Goal: Transaction & Acquisition: Download file/media

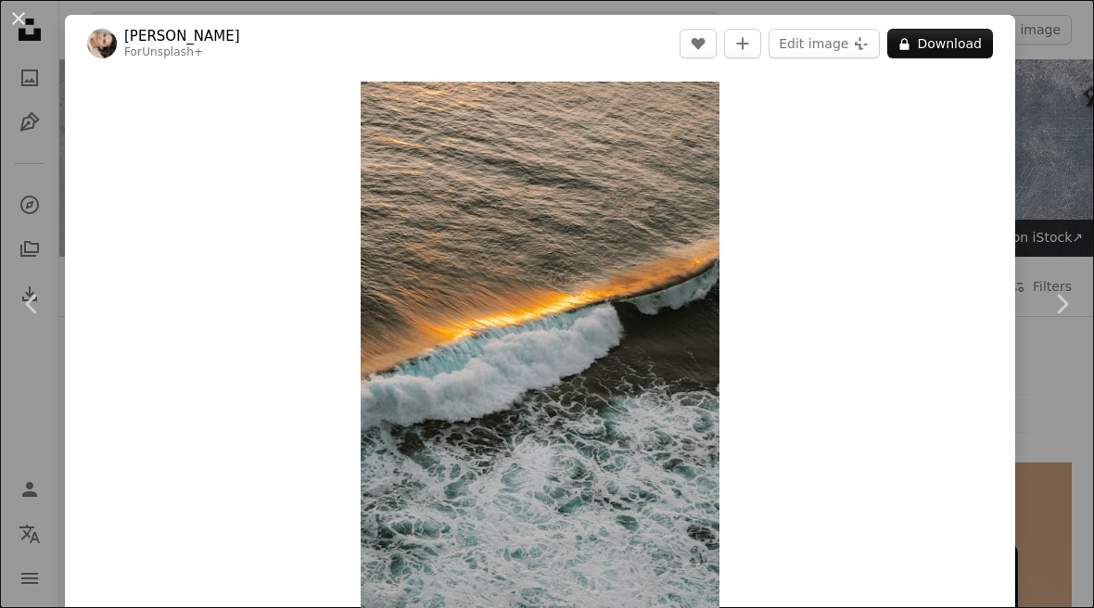
scroll to position [20804, 0]
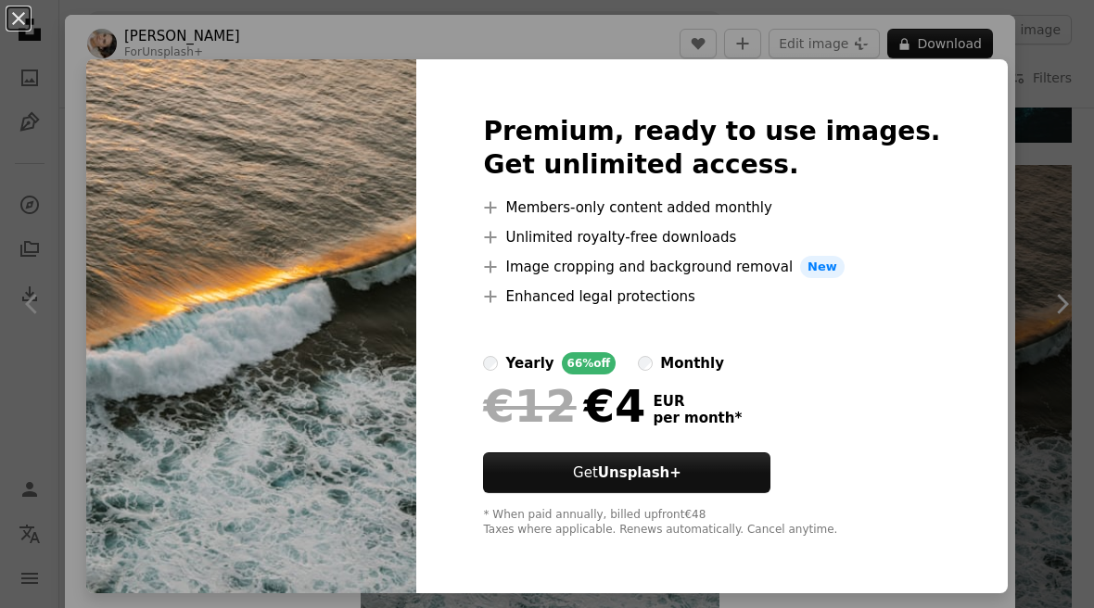
click at [1040, 185] on div "An X shape Premium, ready to use images. Get unlimited access. A plus sign Memb…" at bounding box center [547, 304] width 1094 height 608
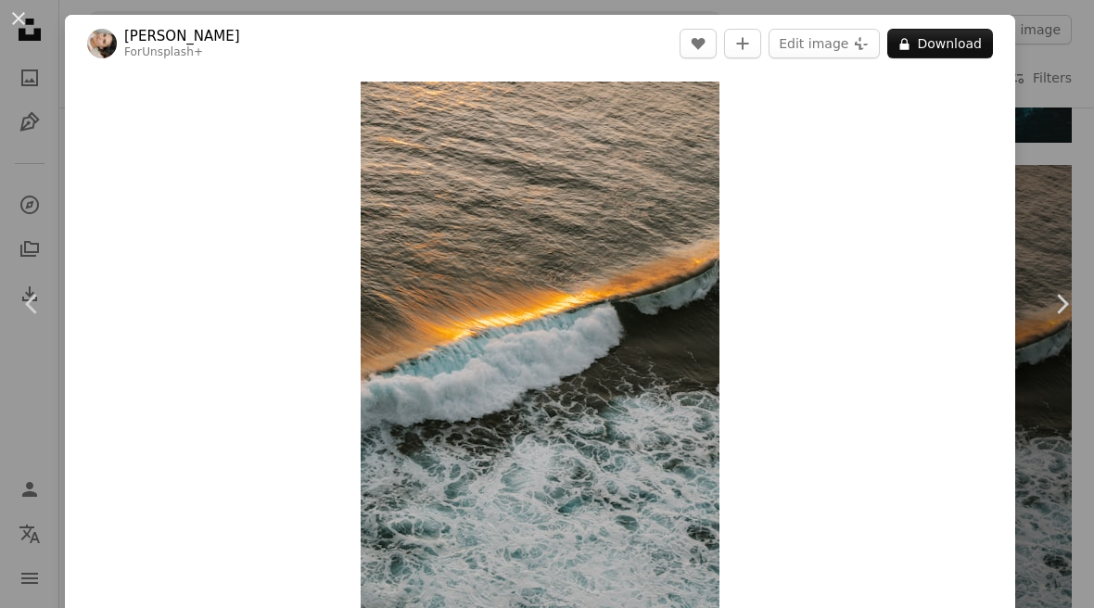
click at [1048, 170] on div "An X shape Chevron left Chevron right [PERSON_NAME] For Unsplash+ A heart A plu…" at bounding box center [547, 304] width 1094 height 608
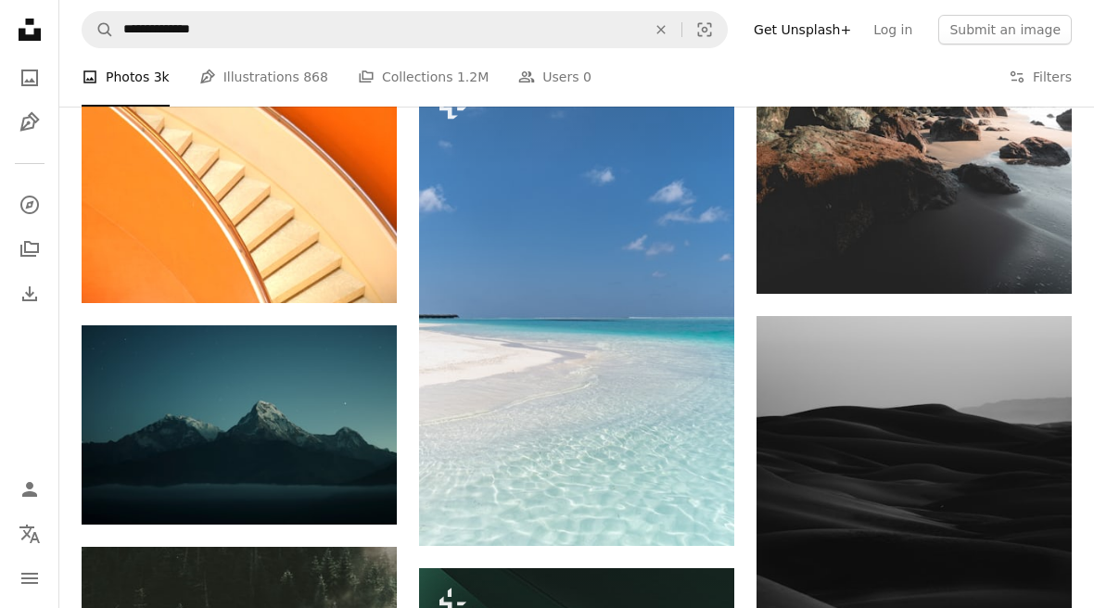
scroll to position [21646, 0]
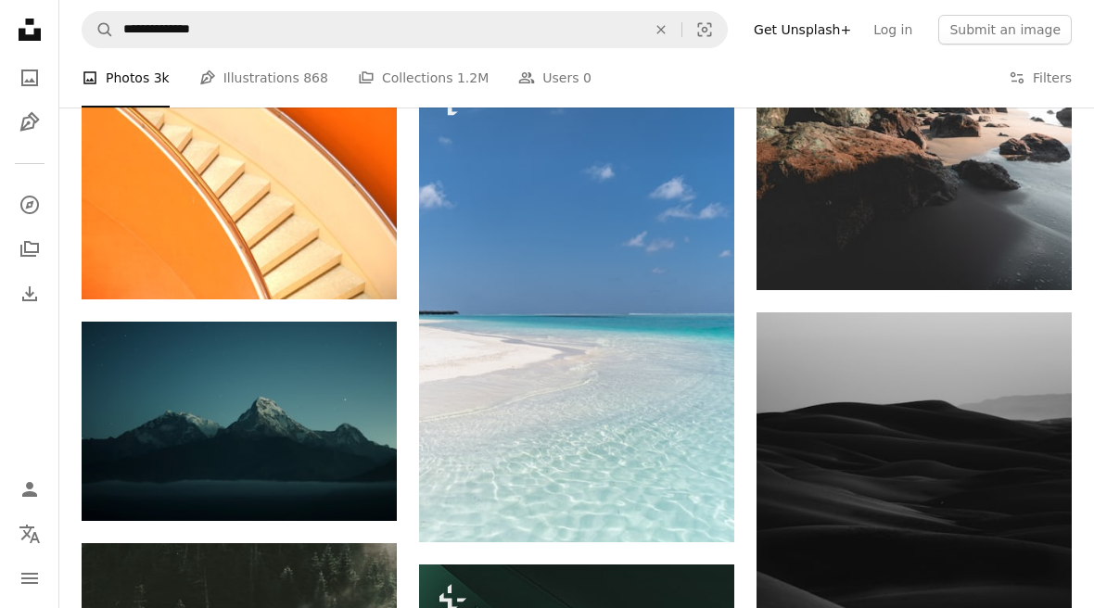
click at [1012, 182] on img at bounding box center [913, 54] width 315 height 472
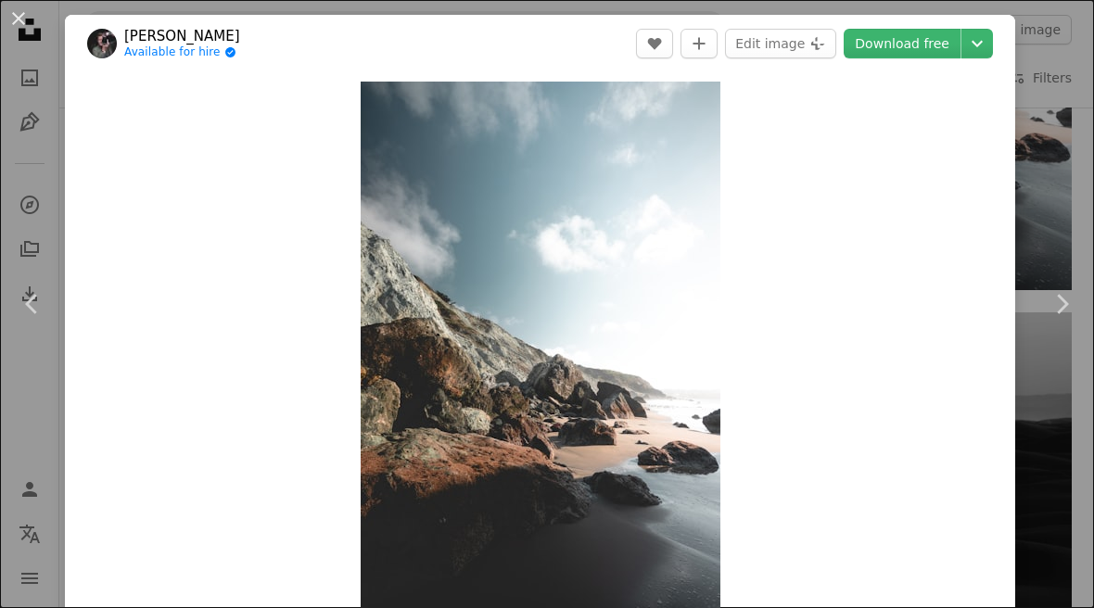
click at [993, 32] on button "Chevron down" at bounding box center [977, 44] width 32 height 30
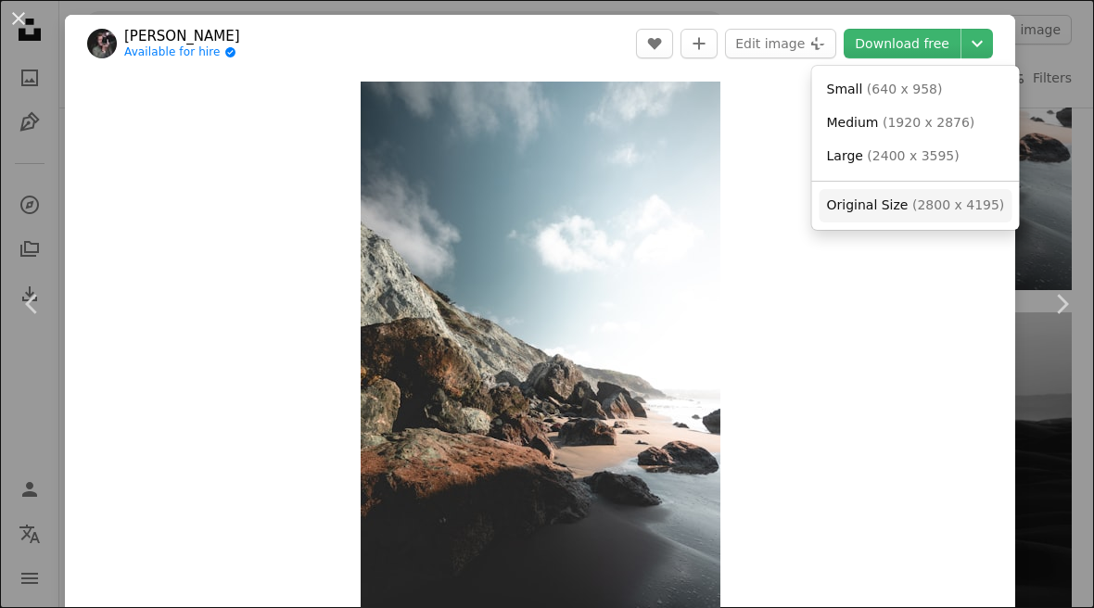
click at [973, 206] on span "( 2800 x 4195 )" at bounding box center [958, 204] width 92 height 15
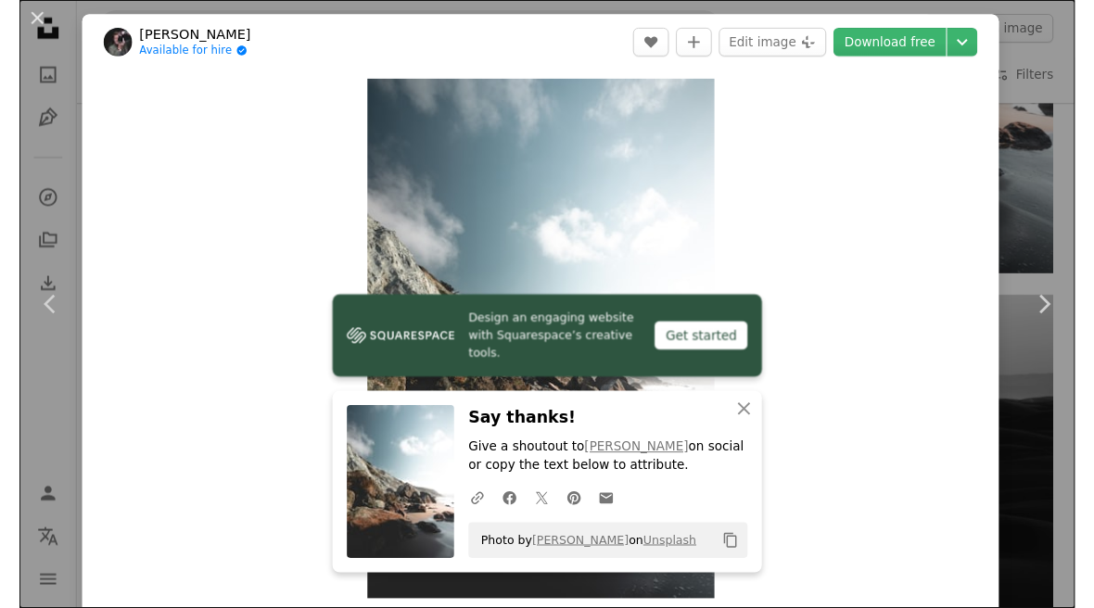
scroll to position [21674, 0]
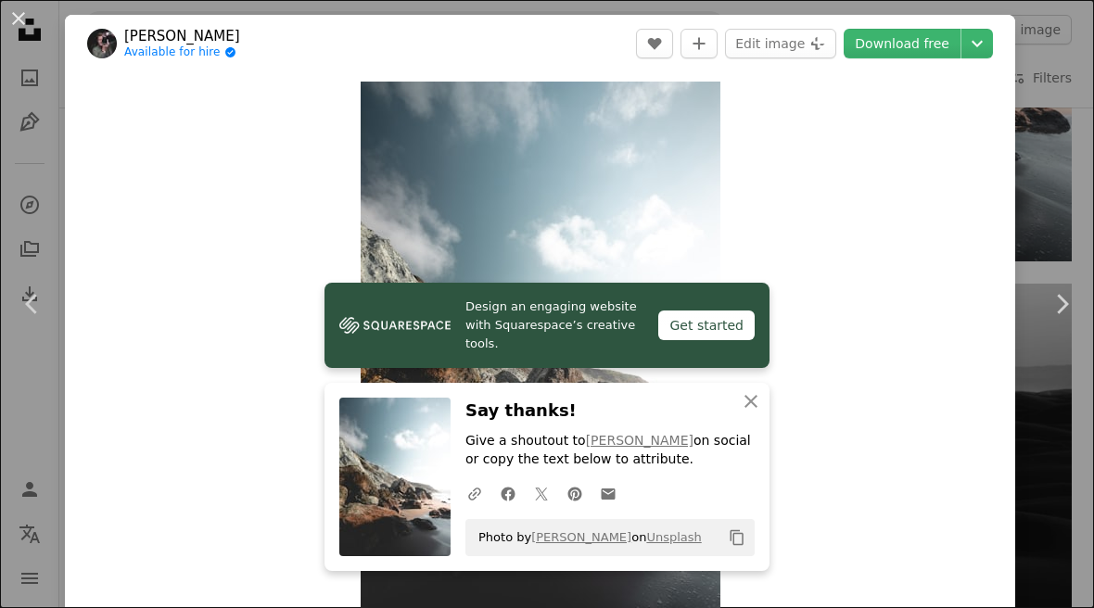
click at [24, 393] on link "Chevron left" at bounding box center [32, 304] width 65 height 178
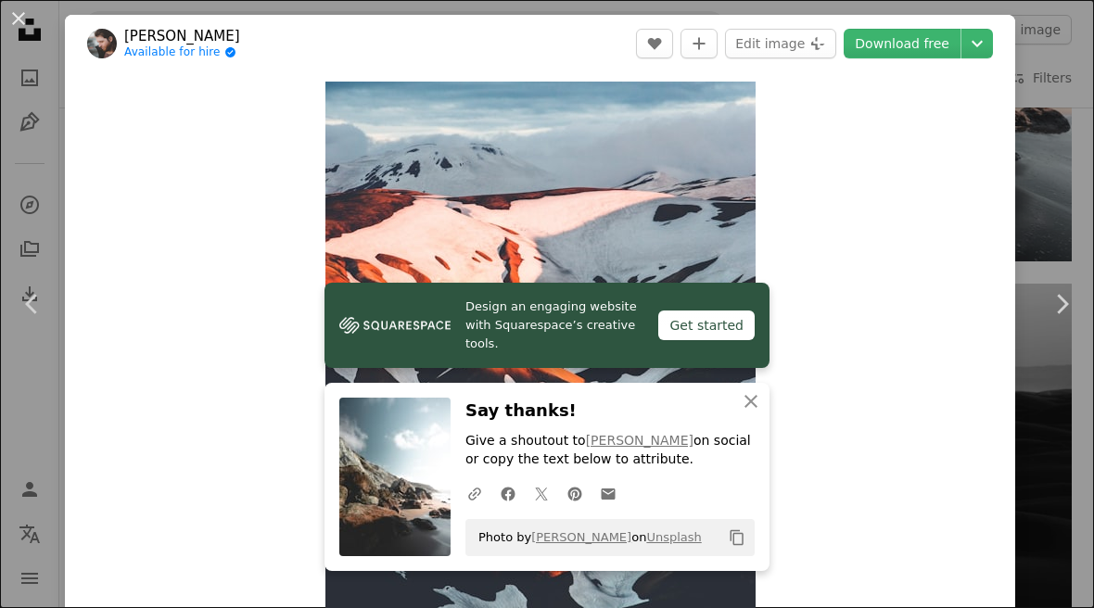
click at [1085, 168] on div "An X shape Chevron left Chevron right Design an engaging website with Squarespa…" at bounding box center [547, 304] width 1094 height 608
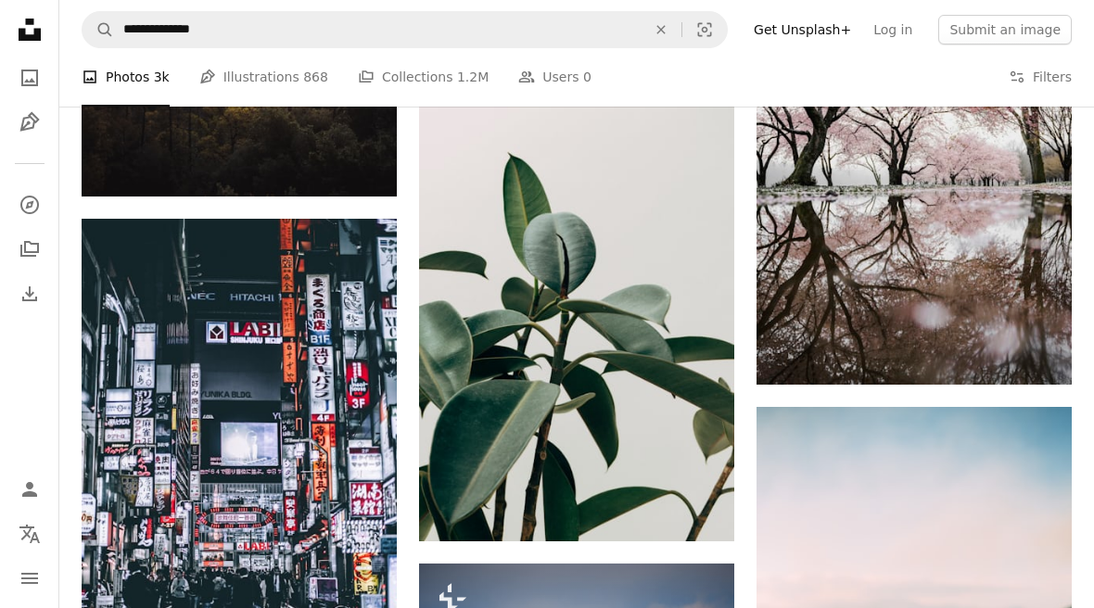
scroll to position [28181, 0]
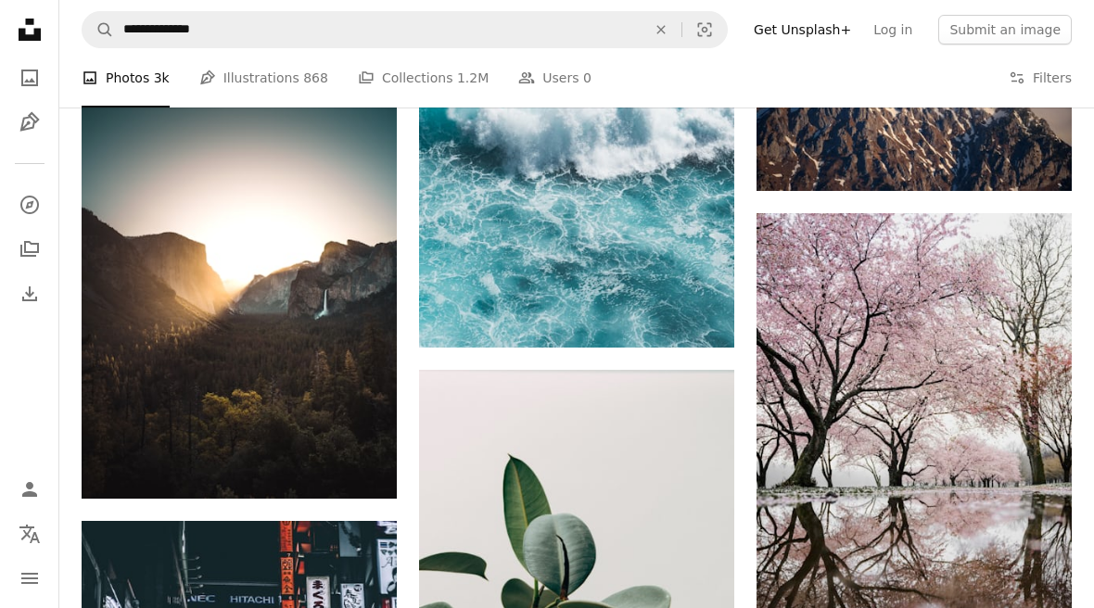
click at [904, 354] on img at bounding box center [913, 449] width 315 height 473
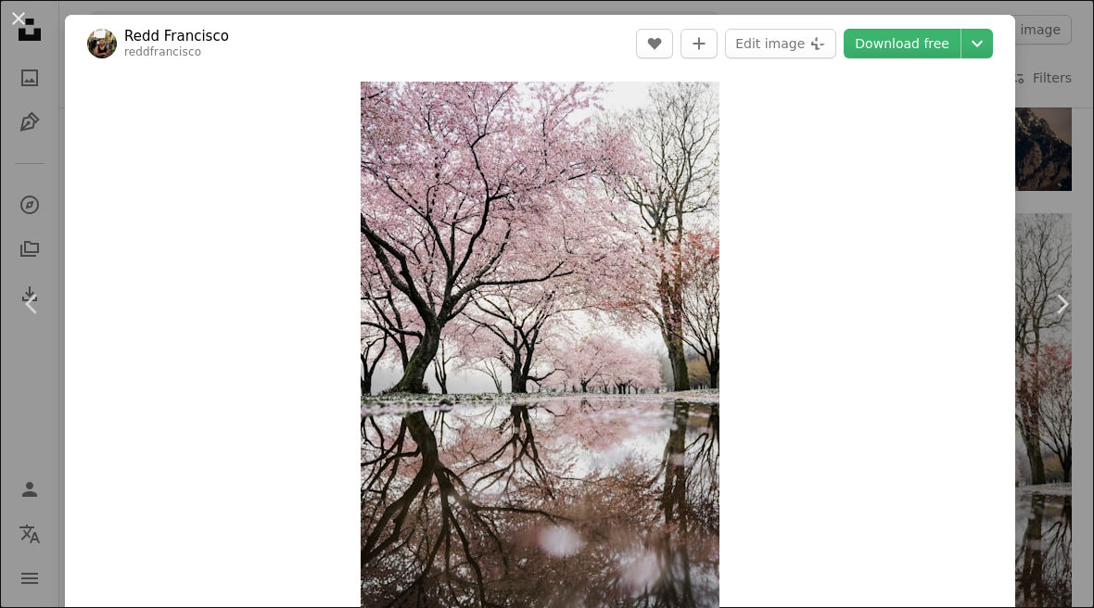
click at [945, 53] on link "Download free" at bounding box center [902, 44] width 117 height 30
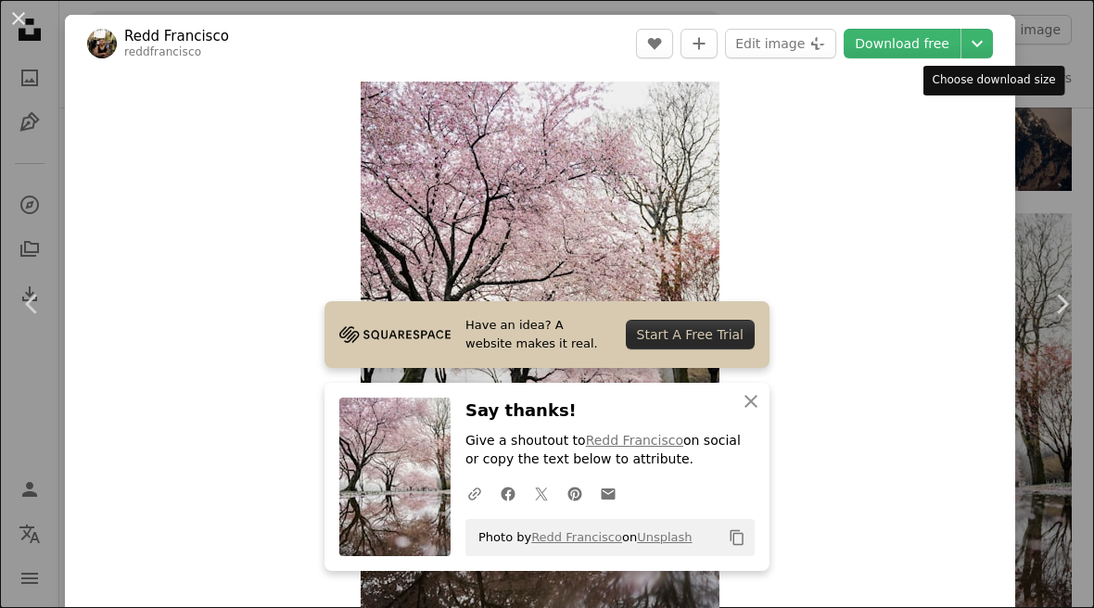
click at [983, 42] on icon "Choose download size" at bounding box center [976, 44] width 11 height 6
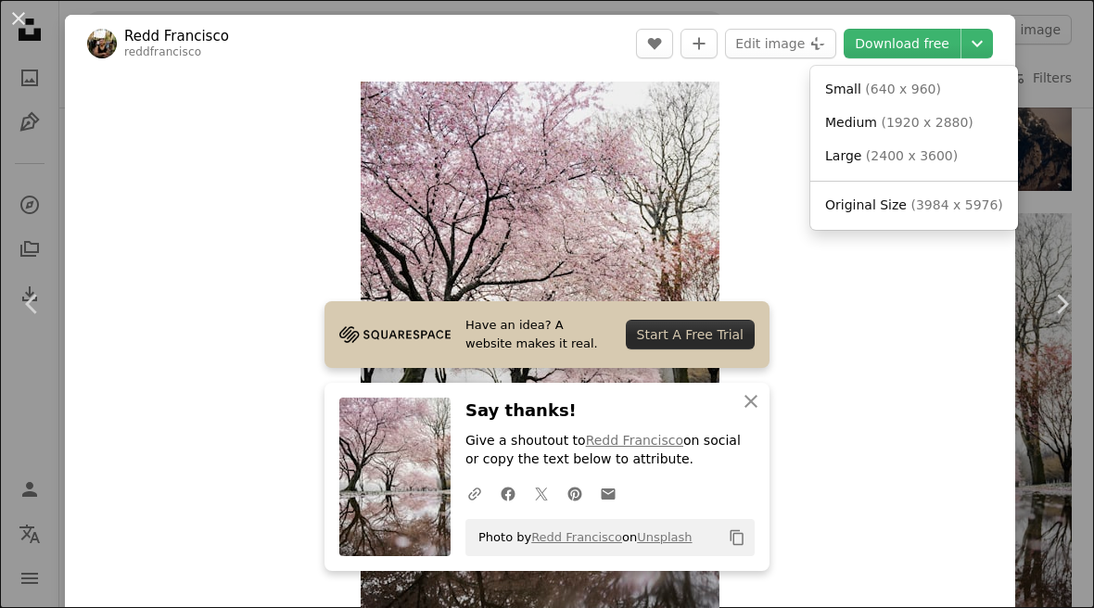
click at [946, 201] on span "( 3984 x 5976 )" at bounding box center [956, 204] width 92 height 15
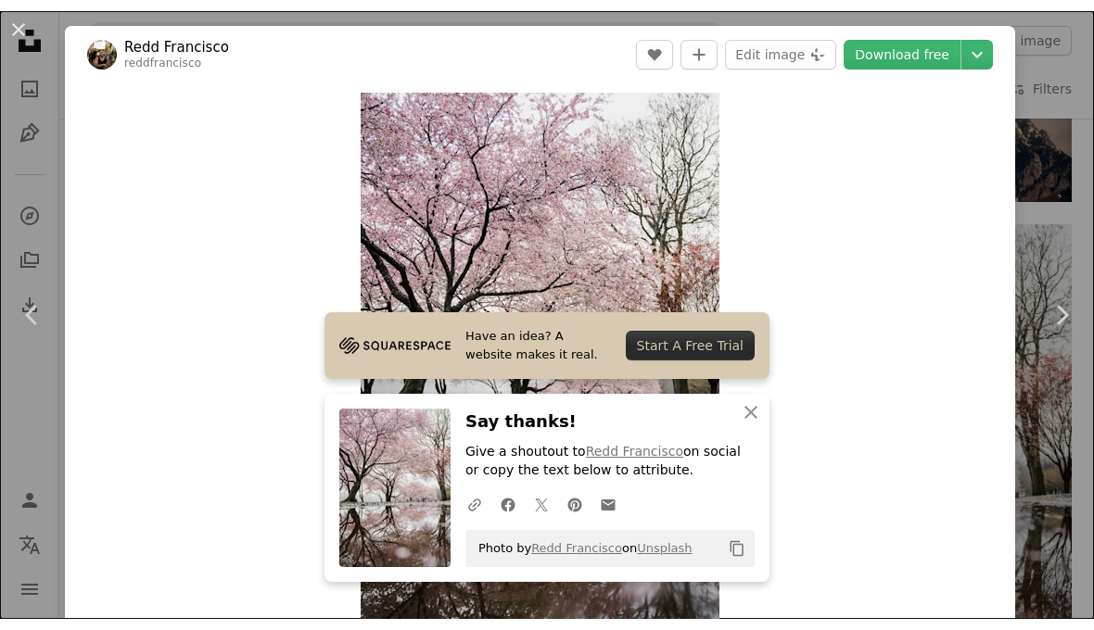
scroll to position [28158, 0]
